Goal: Find specific page/section: Find specific page/section

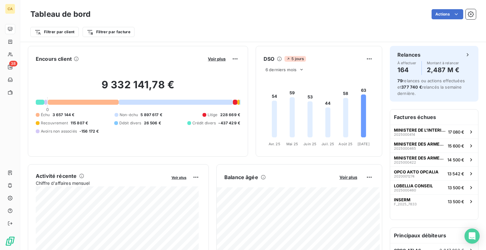
click at [77, 58] on icon at bounding box center [76, 58] width 5 height 5
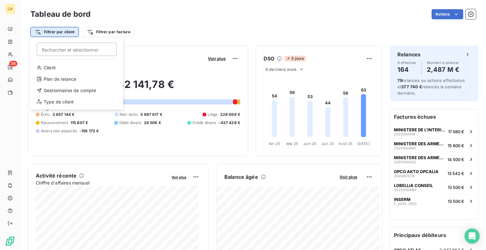
click at [68, 33] on html "CA 38 Tableau de bord Actions Filtrer par client Rechercher et sélectionner Cli…" at bounding box center [243, 125] width 486 height 250
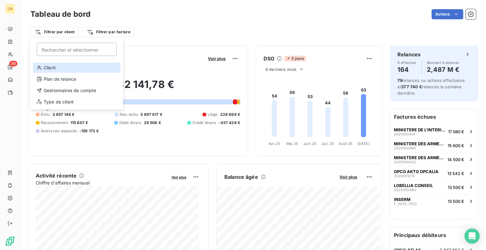
click at [52, 70] on div "Client" at bounding box center [77, 68] width 88 height 10
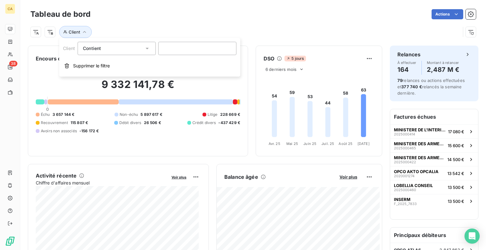
click at [146, 47] on icon at bounding box center [147, 48] width 6 height 6
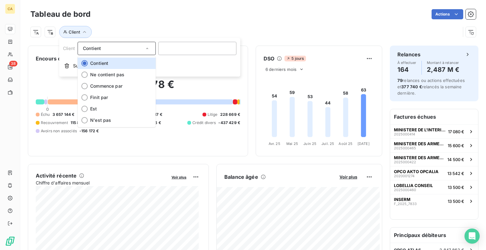
click at [146, 47] on icon at bounding box center [147, 48] width 6 height 6
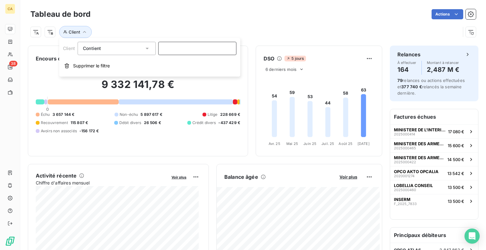
click at [210, 50] on input at bounding box center [197, 48] width 78 height 13
click at [82, 32] on icon "button" at bounding box center [84, 32] width 6 height 6
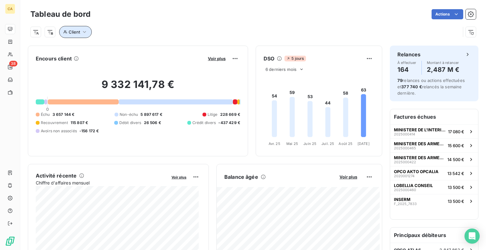
click at [84, 31] on icon "button" at bounding box center [84, 32] width 6 height 6
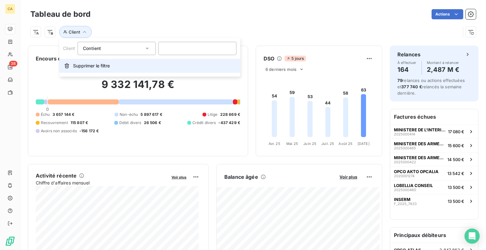
click at [84, 66] on span "Supprimer le filtre" at bounding box center [91, 66] width 37 height 6
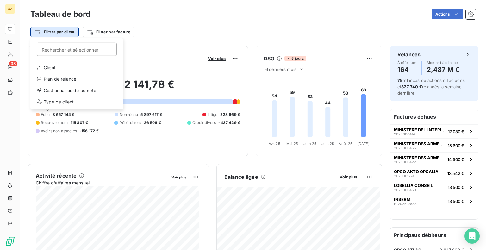
click at [53, 31] on html "CA 38 Tableau de bord Actions Filtrer par client Rechercher et sélectionner Cli…" at bounding box center [243, 125] width 486 height 250
click at [53, 101] on div "Type de client" at bounding box center [77, 102] width 88 height 10
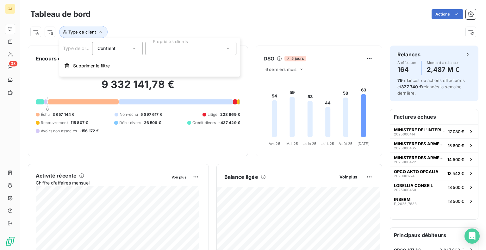
click at [197, 53] on div at bounding box center [190, 48] width 91 height 13
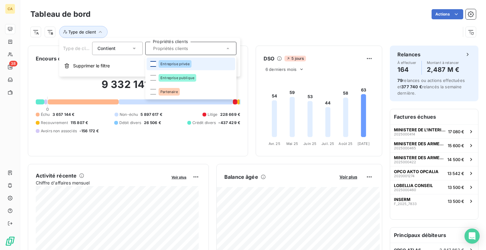
click at [153, 63] on div at bounding box center [153, 64] width 6 height 6
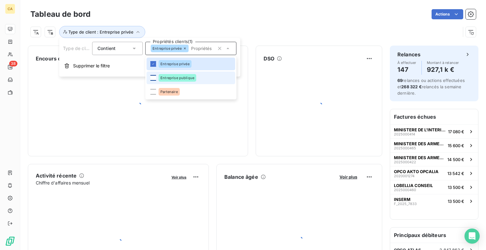
click at [154, 79] on div at bounding box center [153, 78] width 6 height 6
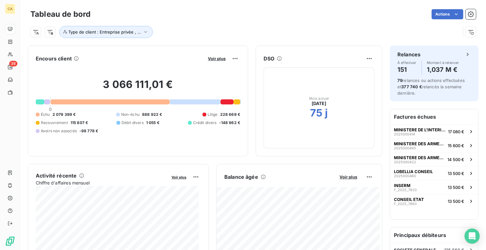
click at [270, 23] on div "Type de client : Entreprise privée , ..." at bounding box center [252, 29] width 445 height 17
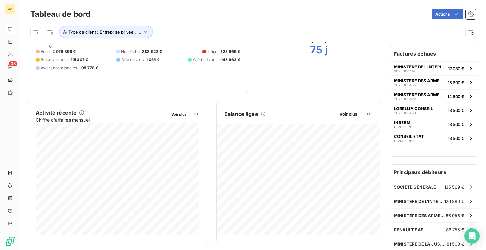
scroll to position [95, 0]
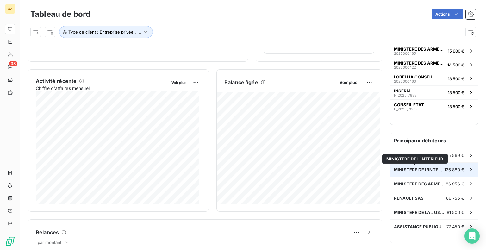
click at [405, 169] on span "MINISTERE DE L'INTERIEUR" at bounding box center [419, 169] width 50 height 5
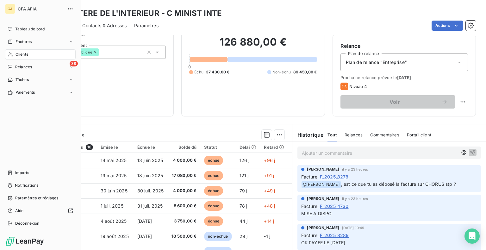
click at [27, 9] on span "CFA AFIA" at bounding box center [41, 8] width 46 height 5
click at [29, 28] on span "Tableau de bord" at bounding box center [29, 29] width 29 height 6
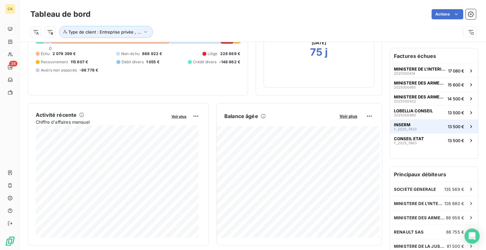
scroll to position [63, 0]
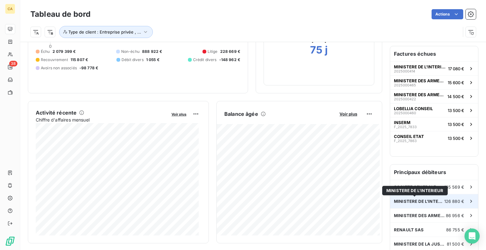
click at [420, 201] on span "MINISTERE DE L'INTERIEUR" at bounding box center [419, 201] width 50 height 5
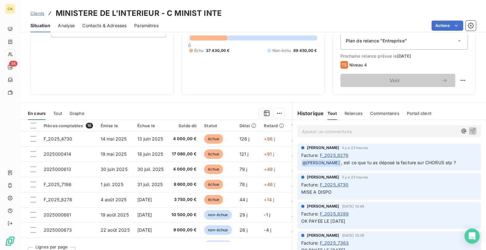
scroll to position [84, 0]
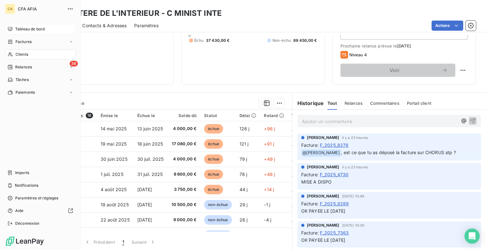
click at [28, 28] on span "Tableau de bord" at bounding box center [29, 29] width 29 height 6
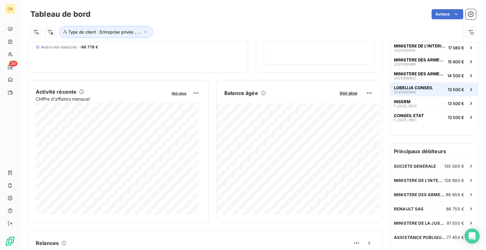
scroll to position [95, 0]
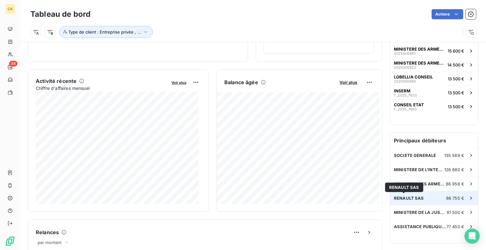
click at [406, 197] on span "RENAULT SAS" at bounding box center [409, 197] width 30 height 5
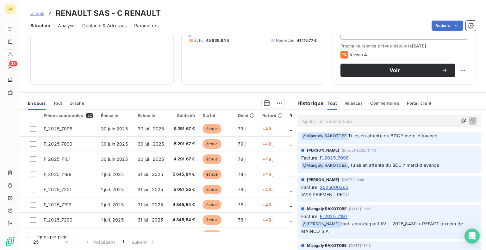
scroll to position [221, 0]
